Goal: Task Accomplishment & Management: Complete application form

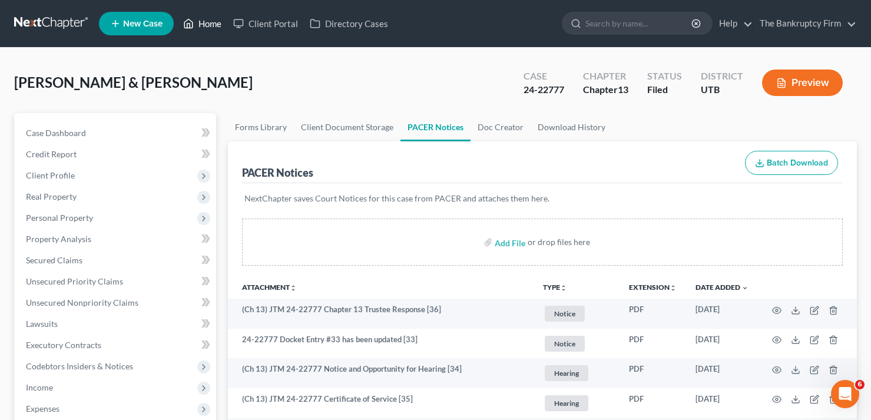
click at [212, 26] on link "Home" at bounding box center [202, 23] width 50 height 21
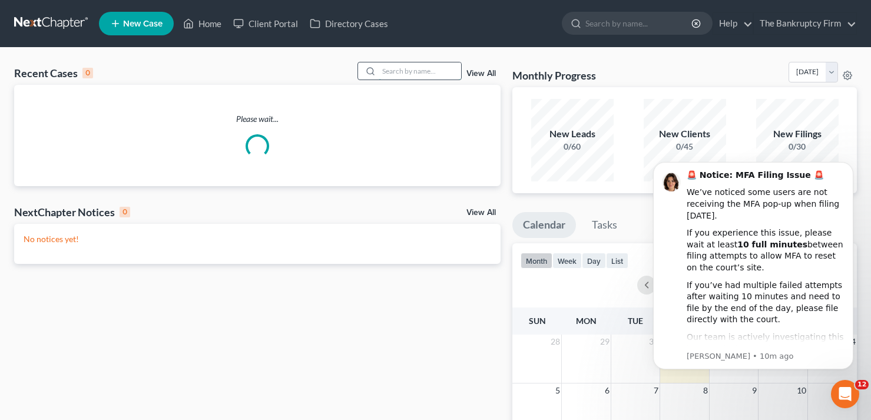
click at [396, 71] on input "search" at bounding box center [420, 70] width 82 height 17
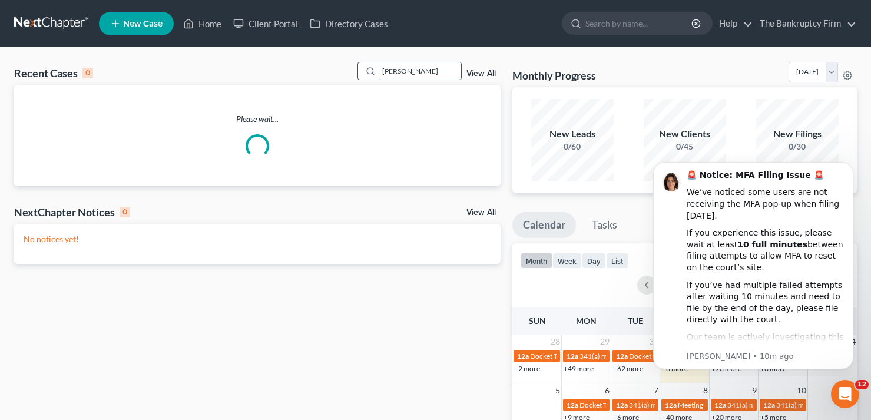
type input "campos"
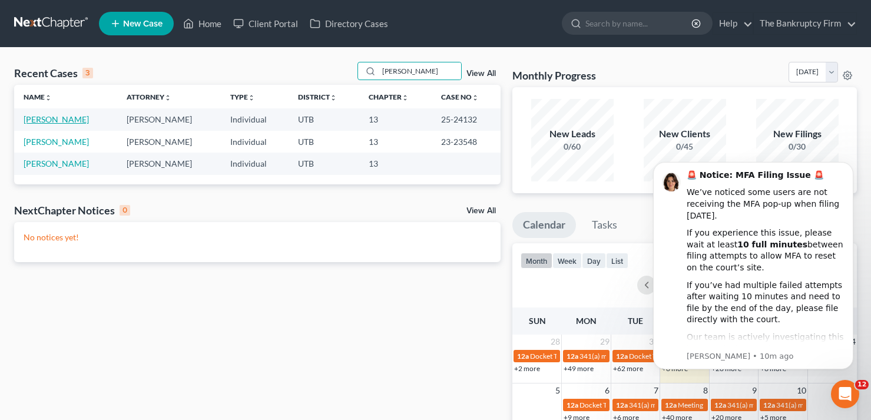
click at [67, 120] on link "Campos, Leopoldo" at bounding box center [56, 119] width 65 height 10
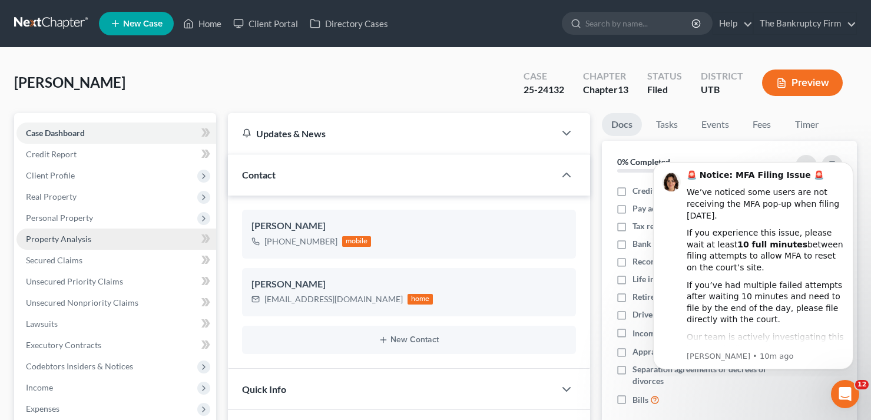
click at [55, 239] on span "Property Analysis" at bounding box center [58, 239] width 65 height 10
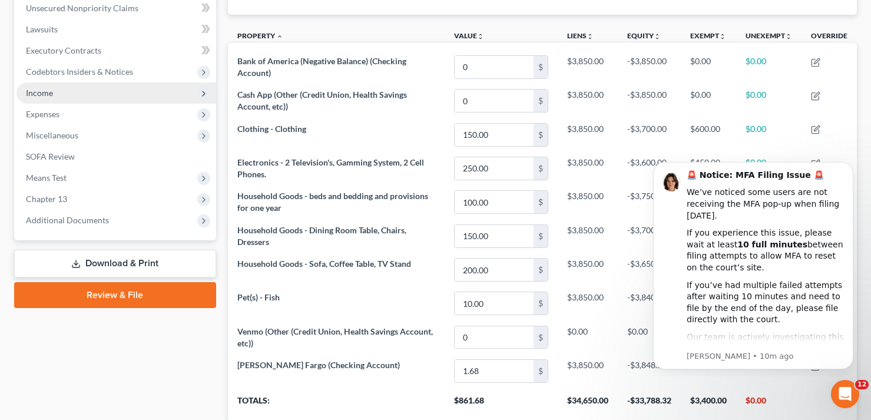
scroll to position [118, 0]
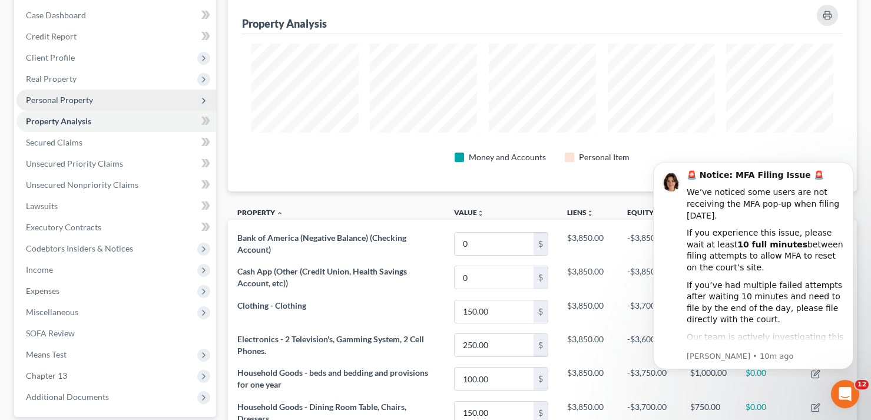
click at [61, 98] on span "Personal Property" at bounding box center [59, 100] width 67 height 10
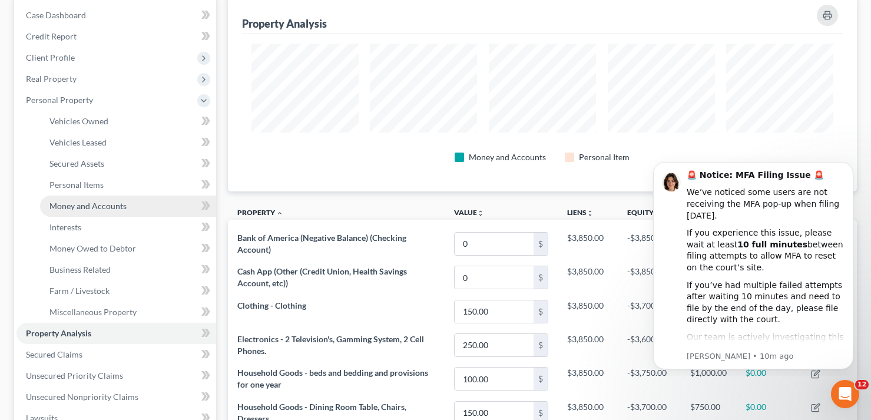
click at [81, 204] on span "Money and Accounts" at bounding box center [87, 206] width 77 height 10
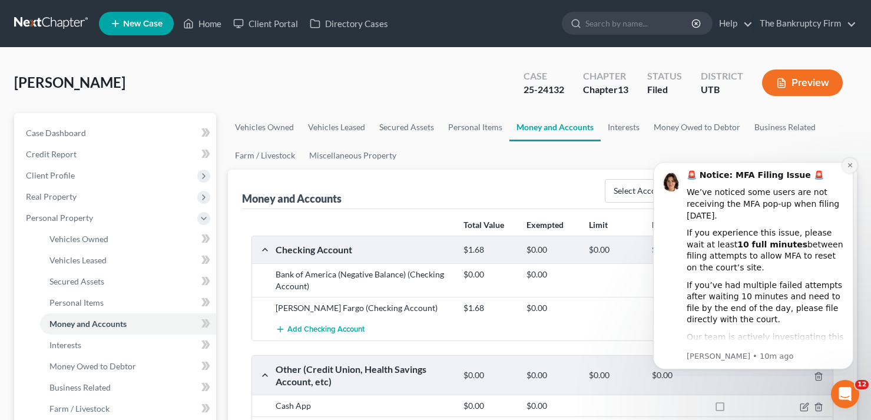
click at [850, 165] on icon "Dismiss notification" at bounding box center [850, 165] width 4 height 4
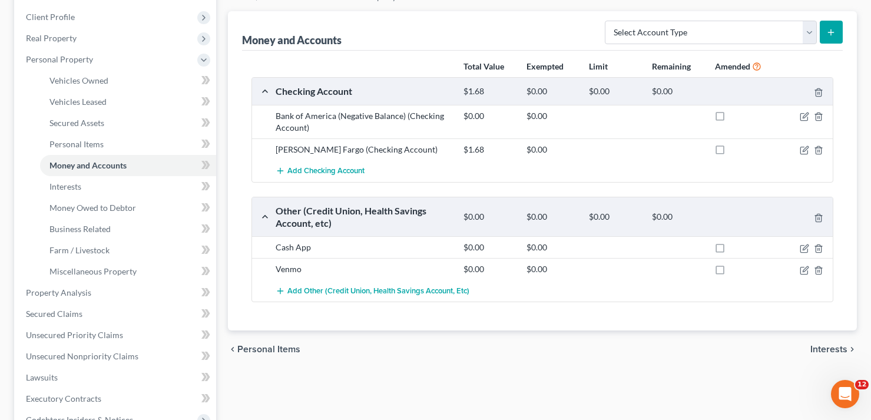
scroll to position [177, 0]
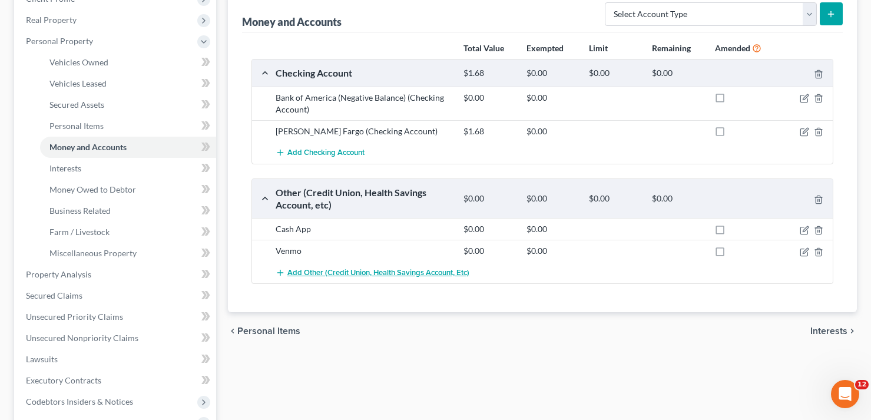
click at [315, 272] on span "Add Other (Credit Union, Health Savings Account, etc)" at bounding box center [379, 272] width 182 height 9
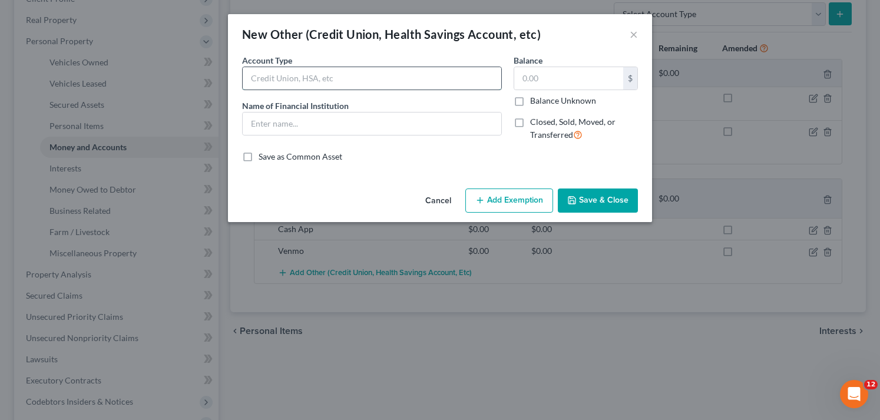
click at [318, 70] on input "text" at bounding box center [372, 78] width 259 height 22
type input "HSA"
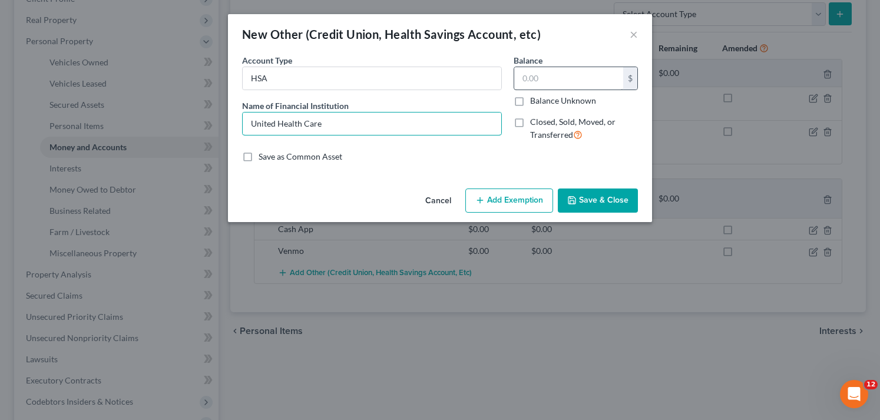
type input "United Health Care"
click at [546, 71] on input "text" at bounding box center [568, 78] width 109 height 22
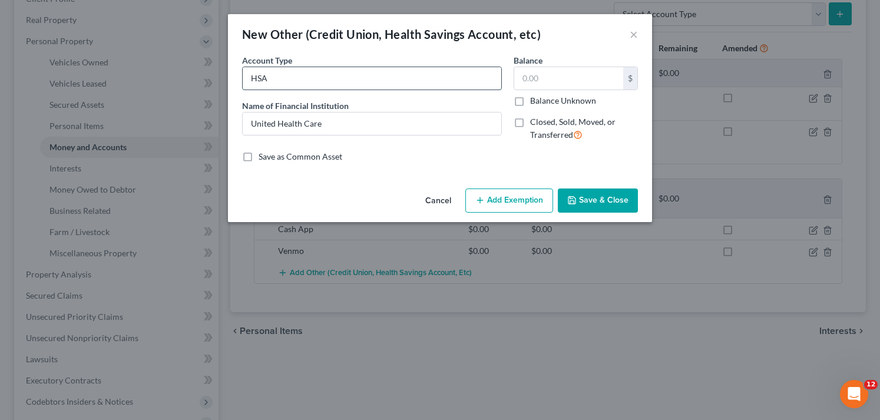
drag, startPoint x: 259, startPoint y: 82, endPoint x: 252, endPoint y: 84, distance: 7.3
click at [252, 84] on input "HSA" at bounding box center [372, 78] width 259 height 22
type input "FSA"
click at [596, 200] on button "Save & Close" at bounding box center [598, 201] width 80 height 25
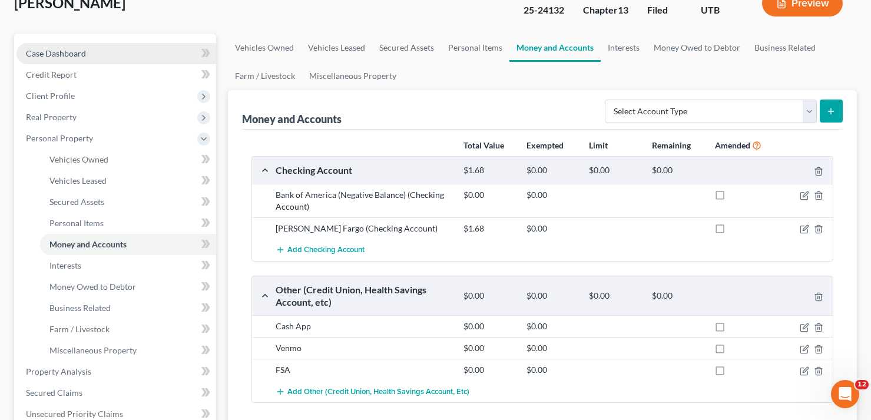
scroll to position [59, 0]
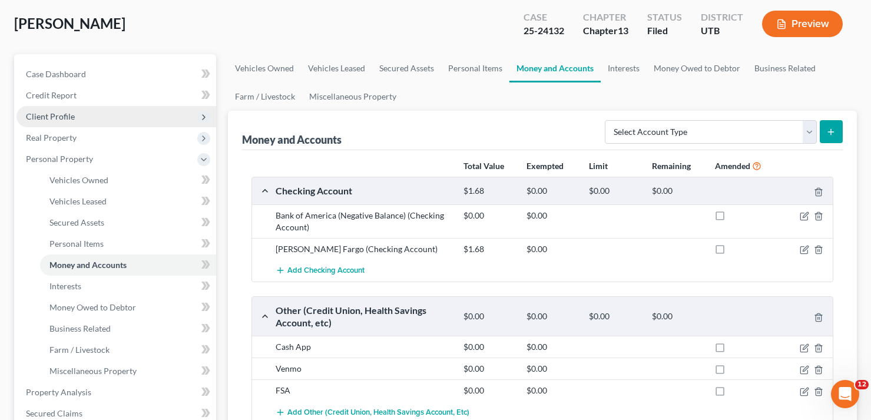
click at [53, 115] on span "Client Profile" at bounding box center [50, 116] width 49 height 10
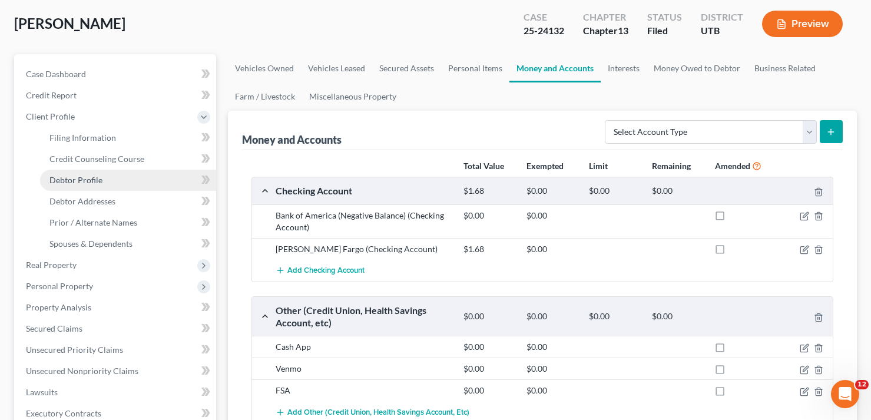
click at [77, 180] on span "Debtor Profile" at bounding box center [75, 180] width 53 height 10
select select "0"
select select "1"
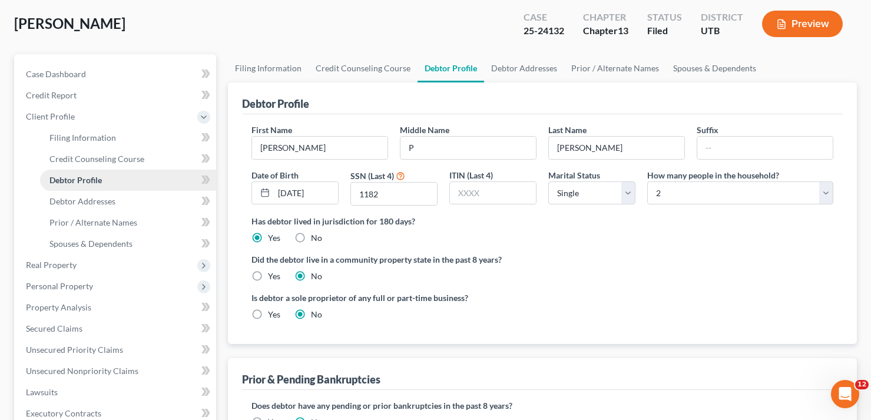
scroll to position [2, 0]
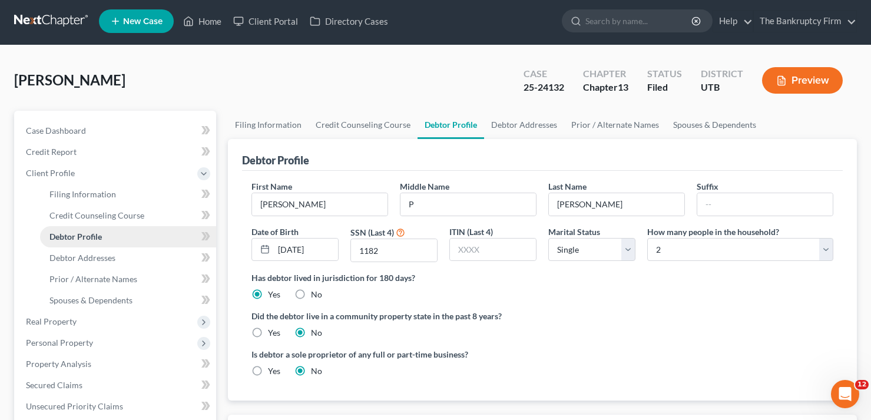
radio input "true"
